Goal: Task Accomplishment & Management: Use online tool/utility

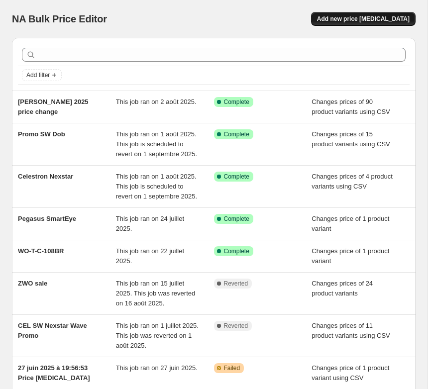
click at [386, 20] on span "Add new price [MEDICAL_DATA]" at bounding box center [363, 19] width 93 height 8
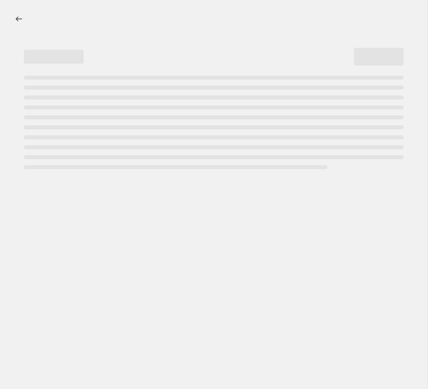
select select "percentage"
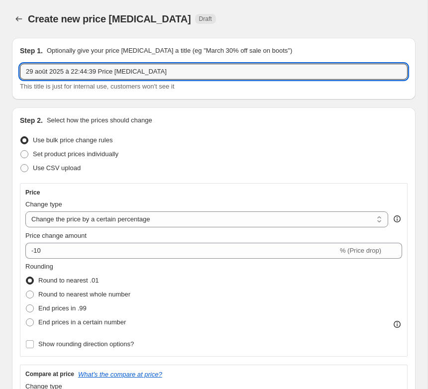
drag, startPoint x: 195, startPoint y: 75, endPoint x: -70, endPoint y: 56, distance: 265.0
click at [0, 56] on html "Home Settings Plans Skip to content Create new price change job. This page is r…" at bounding box center [214, 194] width 428 height 389
type input "askar"
click at [64, 166] on span "Use CSV upload" at bounding box center [57, 167] width 48 height 7
click at [21, 165] on input "Use CSV upload" at bounding box center [20, 164] width 0 height 0
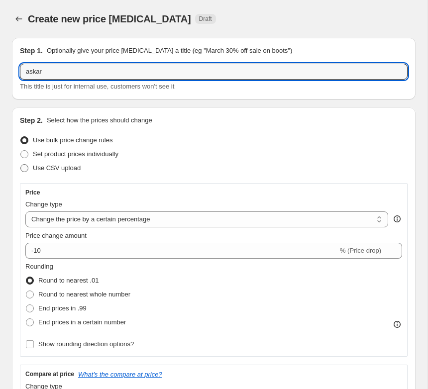
radio input "true"
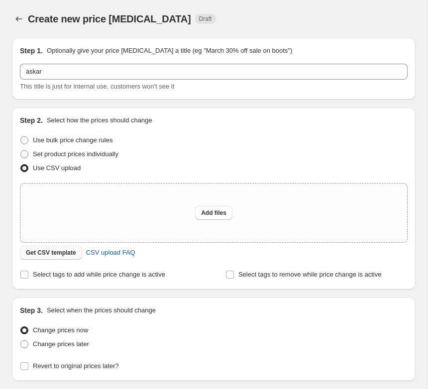
click at [60, 253] on span "Get CSV template" at bounding box center [51, 253] width 50 height 8
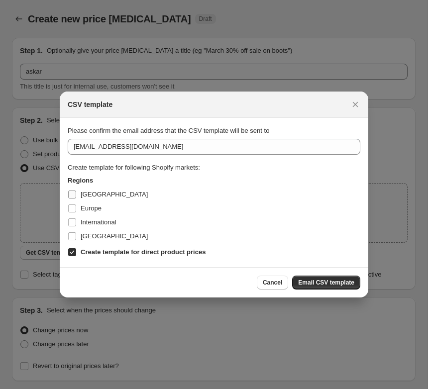
click at [99, 195] on span "Canada" at bounding box center [114, 194] width 67 height 7
click at [76, 195] on input "Canada" at bounding box center [72, 195] width 8 height 8
checkbox input "true"
click at [114, 239] on span "[GEOGRAPHIC_DATA]" at bounding box center [114, 235] width 67 height 7
click at [76, 239] on input "[GEOGRAPHIC_DATA]" at bounding box center [72, 236] width 8 height 8
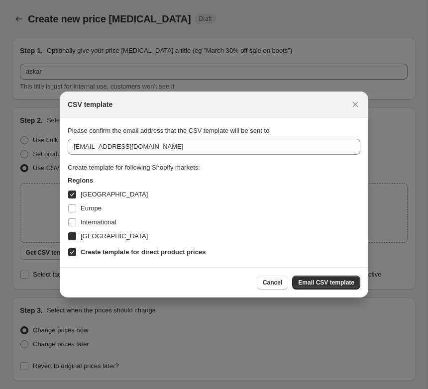
checkbox input "true"
click at [330, 286] on span "Email CSV template" at bounding box center [326, 283] width 56 height 8
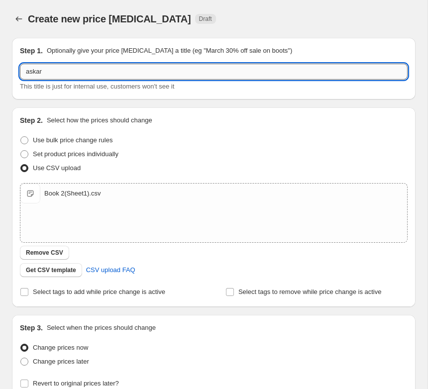
click at [111, 70] on input "askar" at bounding box center [214, 72] width 388 height 16
click at [45, 72] on input "askar 1.4 rate" at bounding box center [214, 72] width 388 height 16
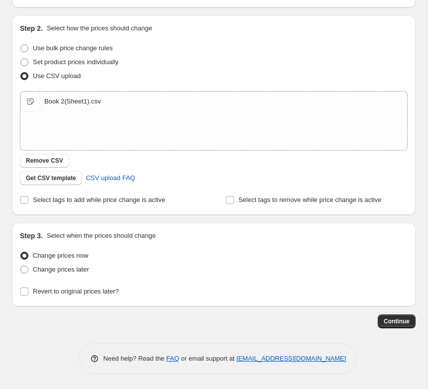
scroll to position [92, 0]
type input "askar sharpstar 1.4 rate"
click at [394, 315] on button "Continue" at bounding box center [397, 322] width 38 height 14
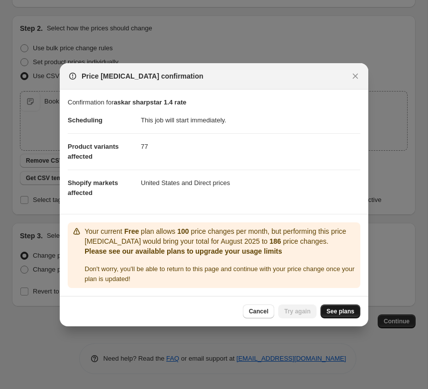
click at [353, 313] on span "See plans" at bounding box center [341, 312] width 28 height 8
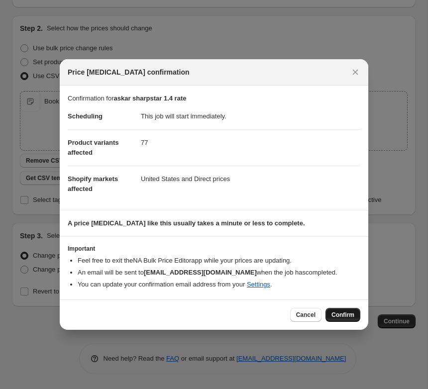
click at [345, 313] on span "Confirm" at bounding box center [343, 315] width 23 height 8
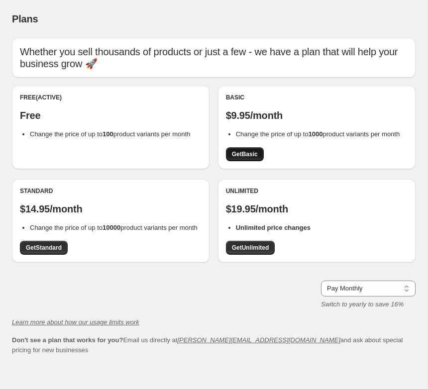
click at [244, 158] on span "Get Basic" at bounding box center [245, 154] width 26 height 8
